Goal: Check status: Check status

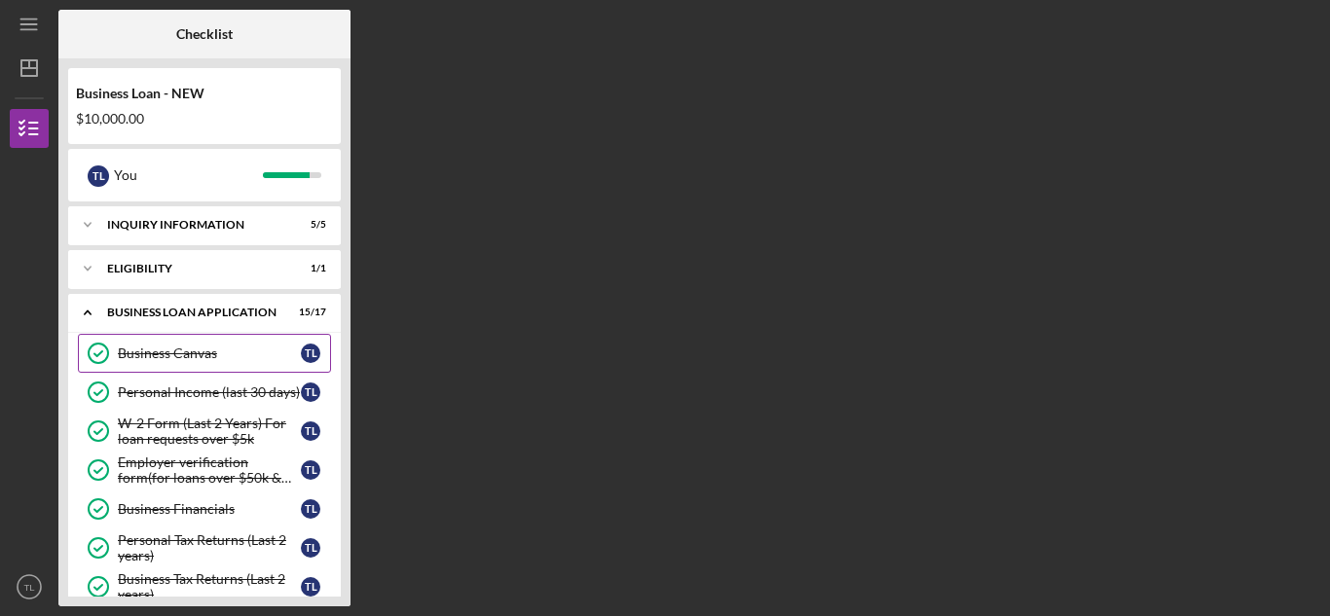
click at [248, 363] on link "Business Canvas Business Canvas T L" at bounding box center [204, 353] width 253 height 39
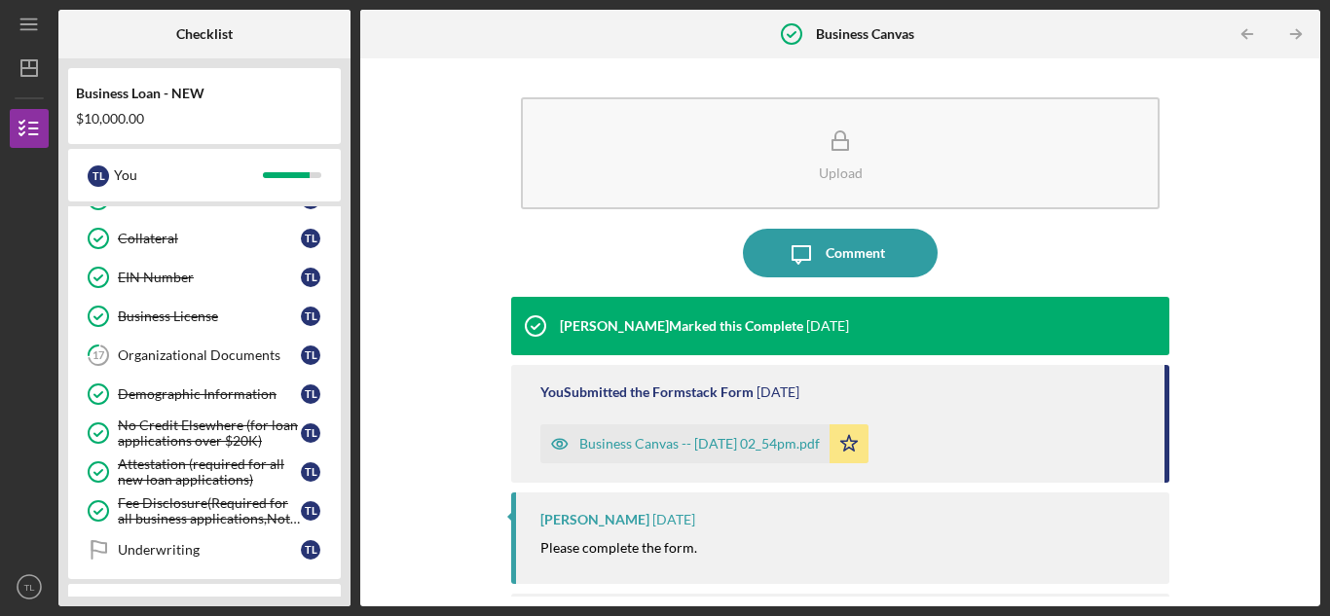
scroll to position [550, 0]
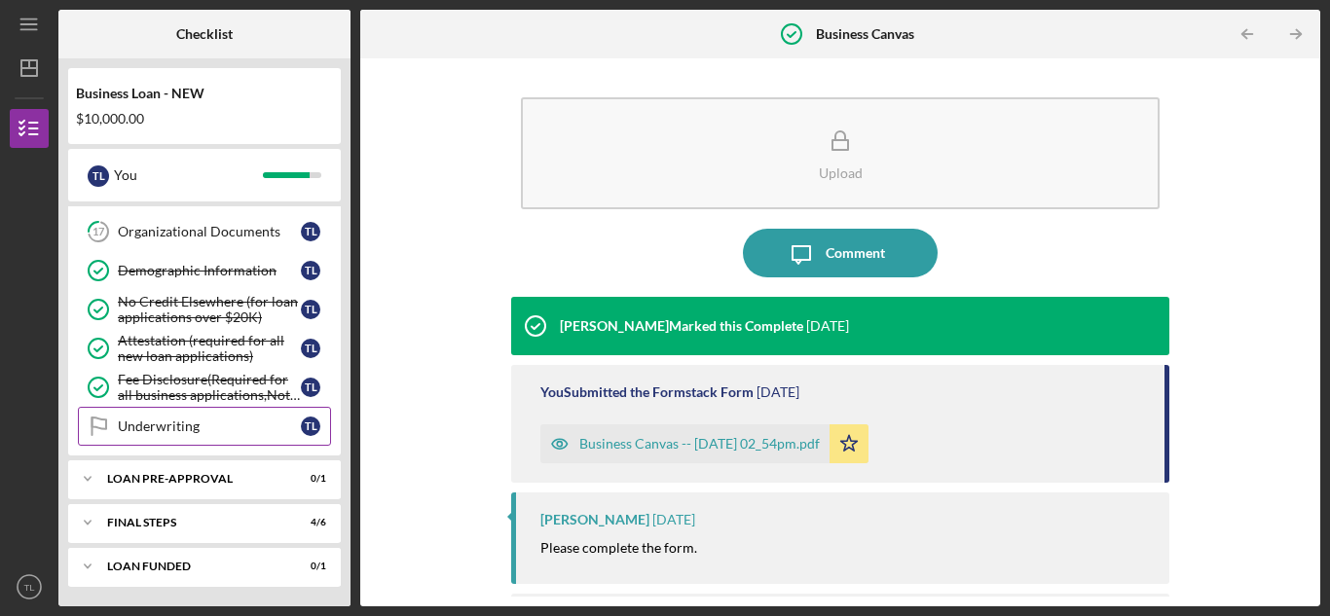
click at [175, 420] on div "Underwriting" at bounding box center [209, 427] width 183 height 16
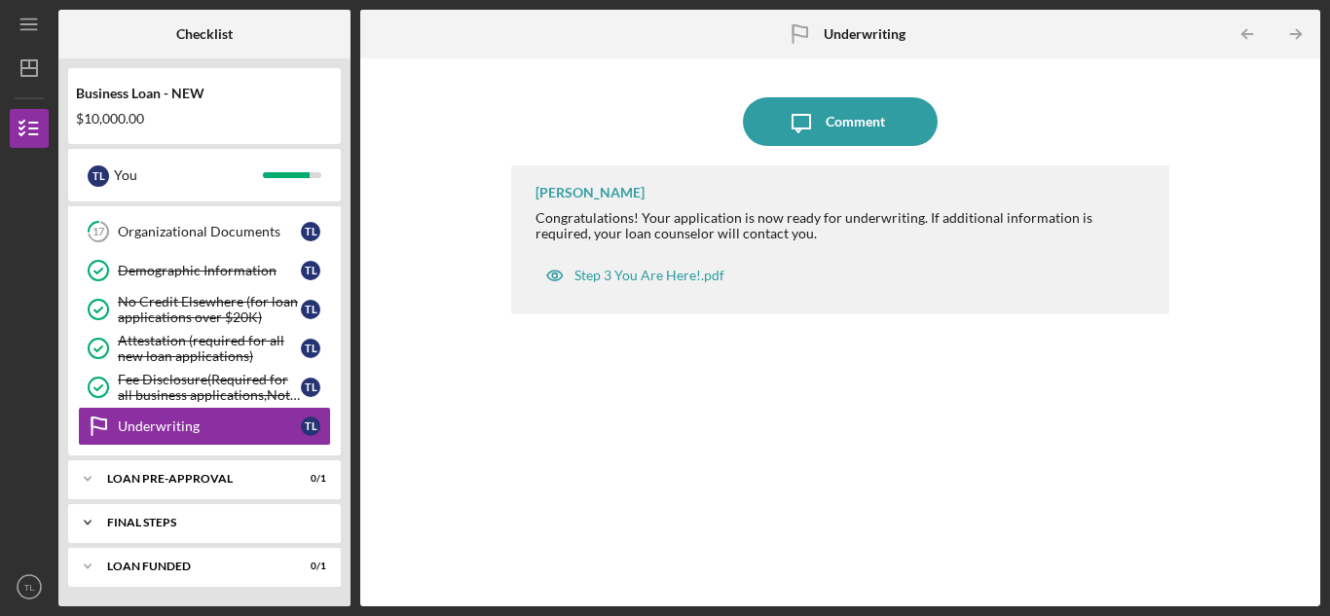
click at [94, 523] on icon "Icon/Expander" at bounding box center [87, 522] width 39 height 39
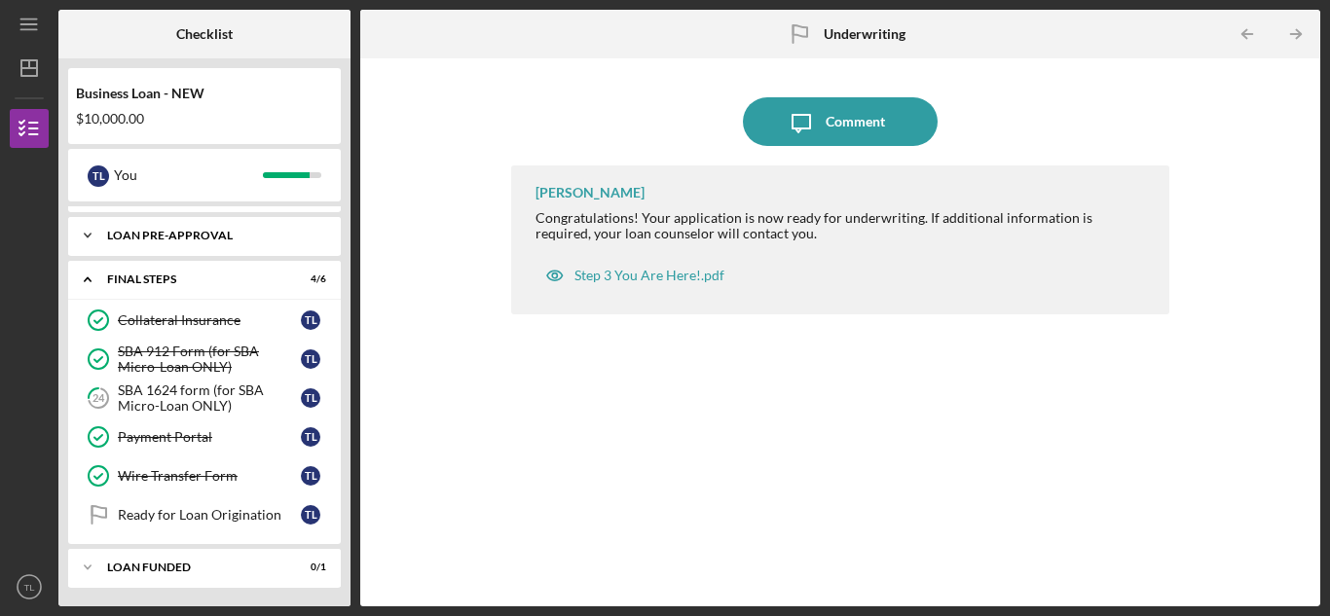
scroll to position [795, 0]
click at [218, 397] on div "SBA 1624 form (for SBA Micro-Loan ONLY)" at bounding box center [209, 397] width 183 height 31
